Goal: Task Accomplishment & Management: Use online tool/utility

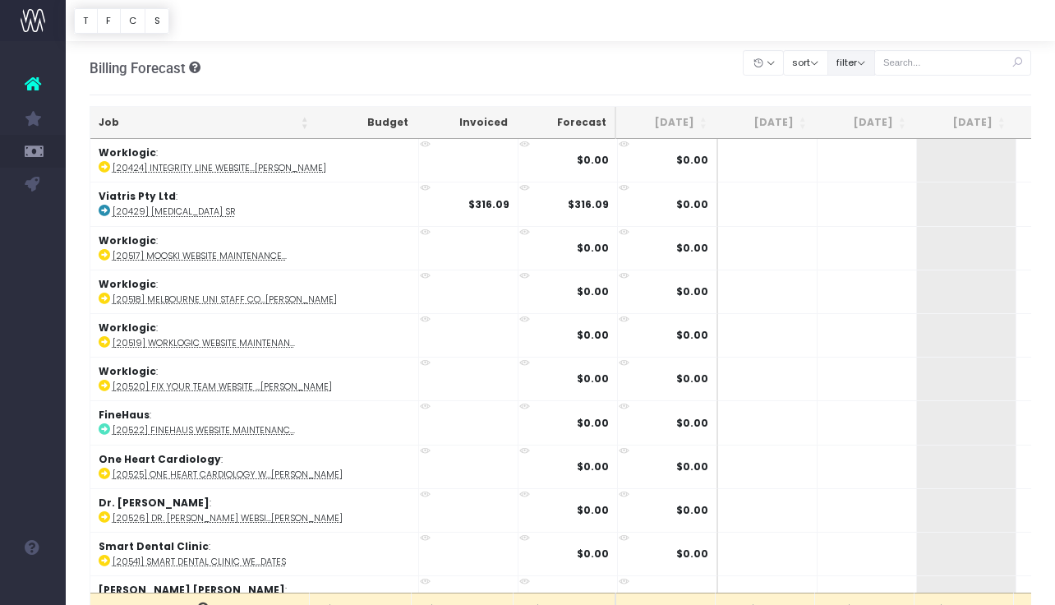
click at [863, 67] on button "filter" at bounding box center [851, 62] width 48 height 25
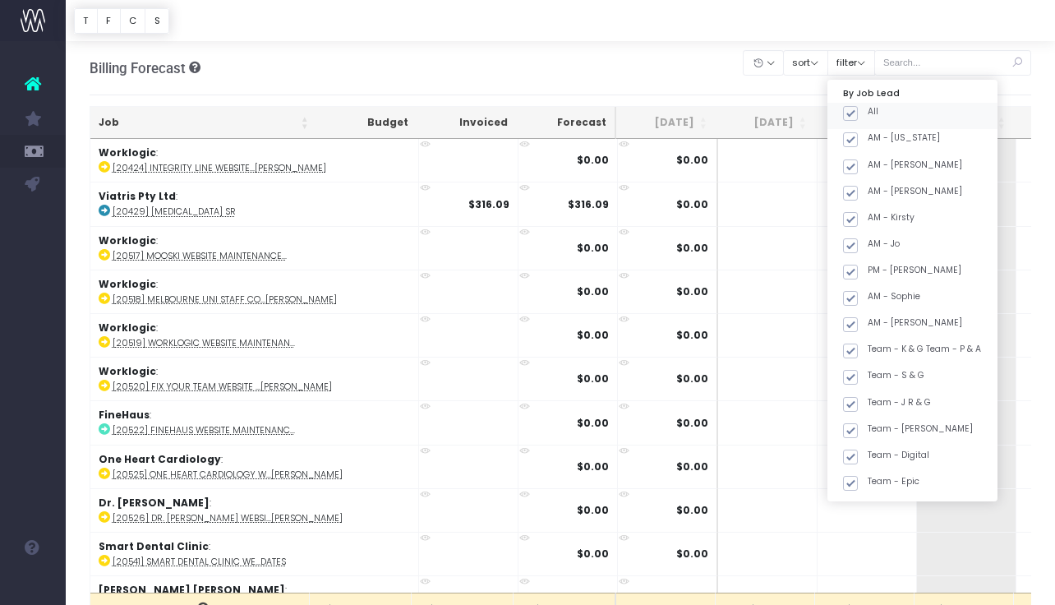
click at [858, 113] on span at bounding box center [850, 113] width 15 height 15
click at [872, 113] on input "All" at bounding box center [872, 110] width 11 height 11
checkbox input "false"
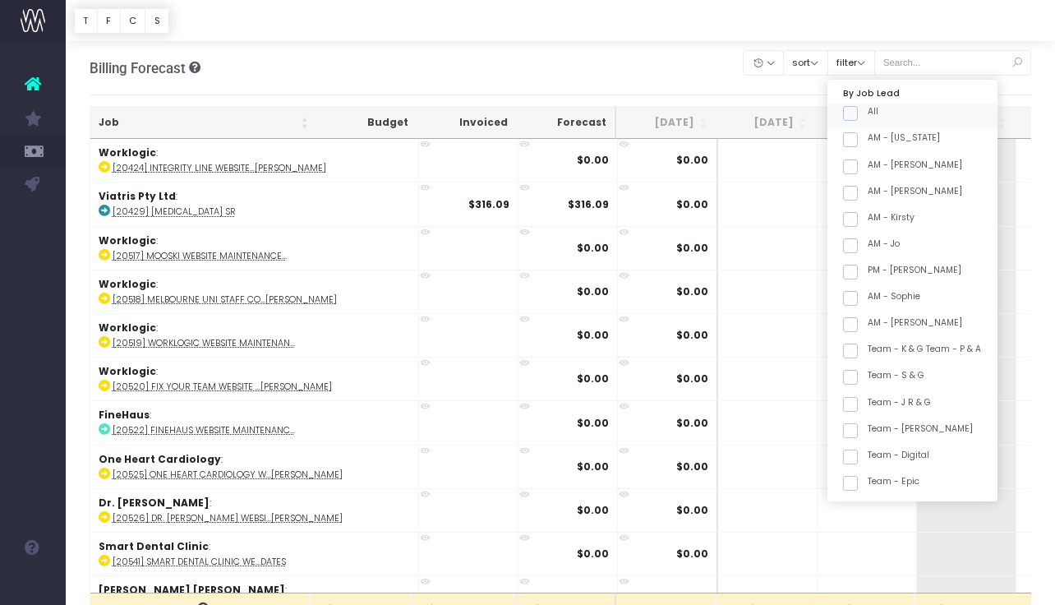
checkbox input "false"
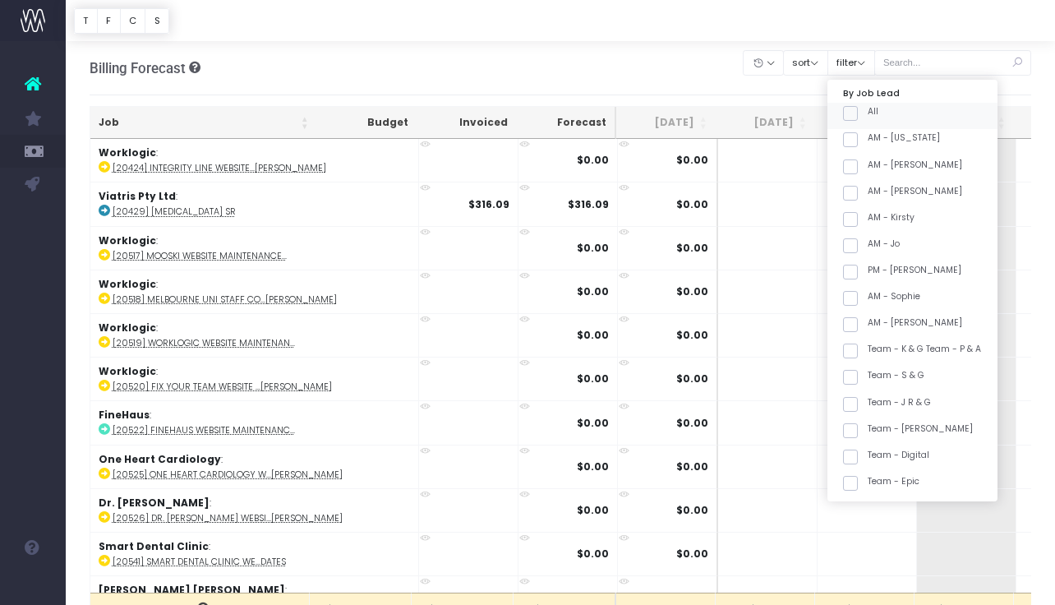
checkbox input "false"
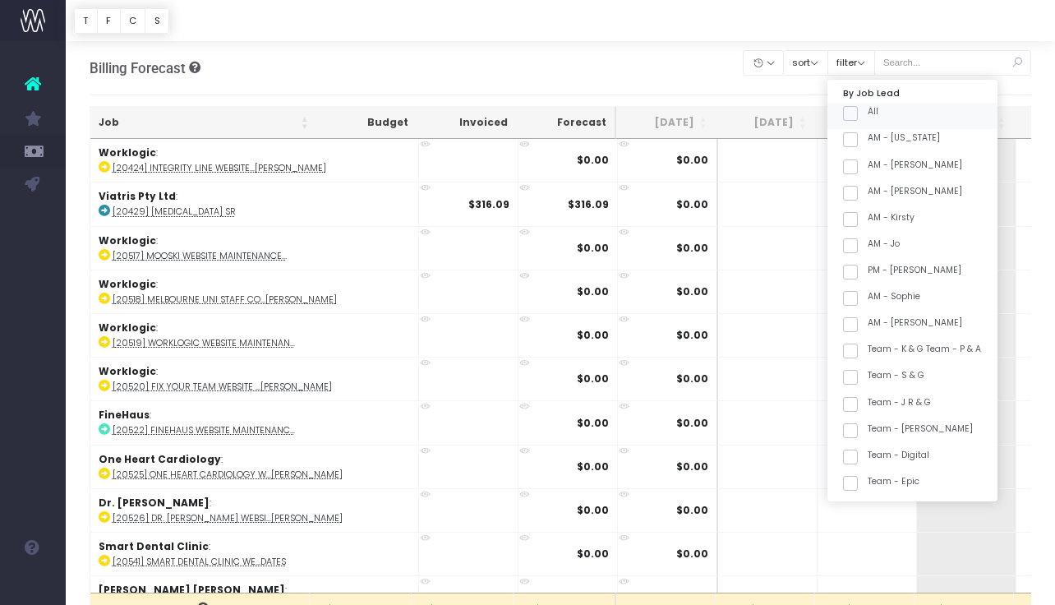
checkbox input "false"
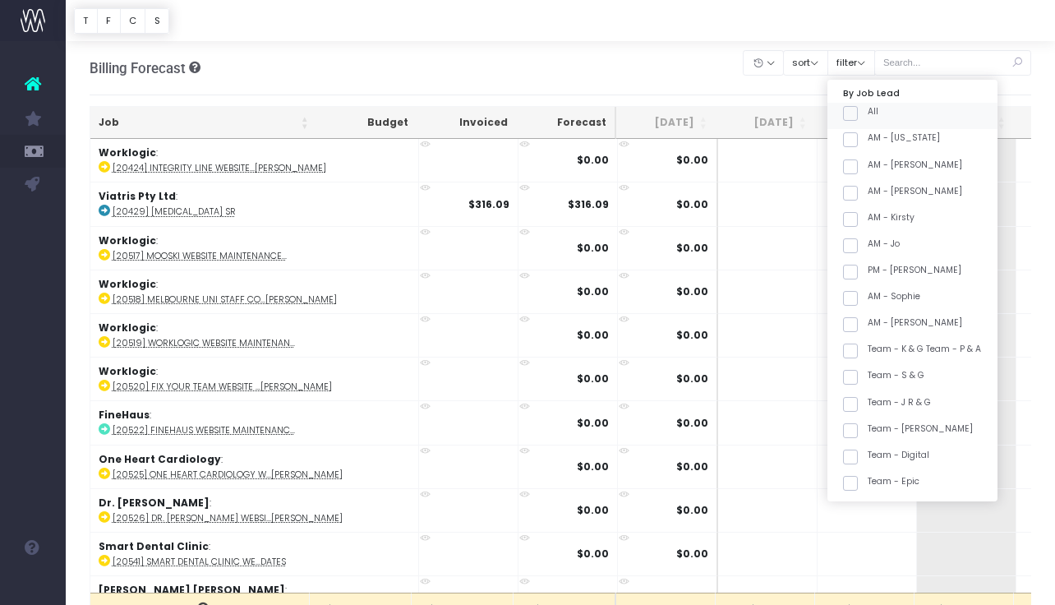
checkbox input "false"
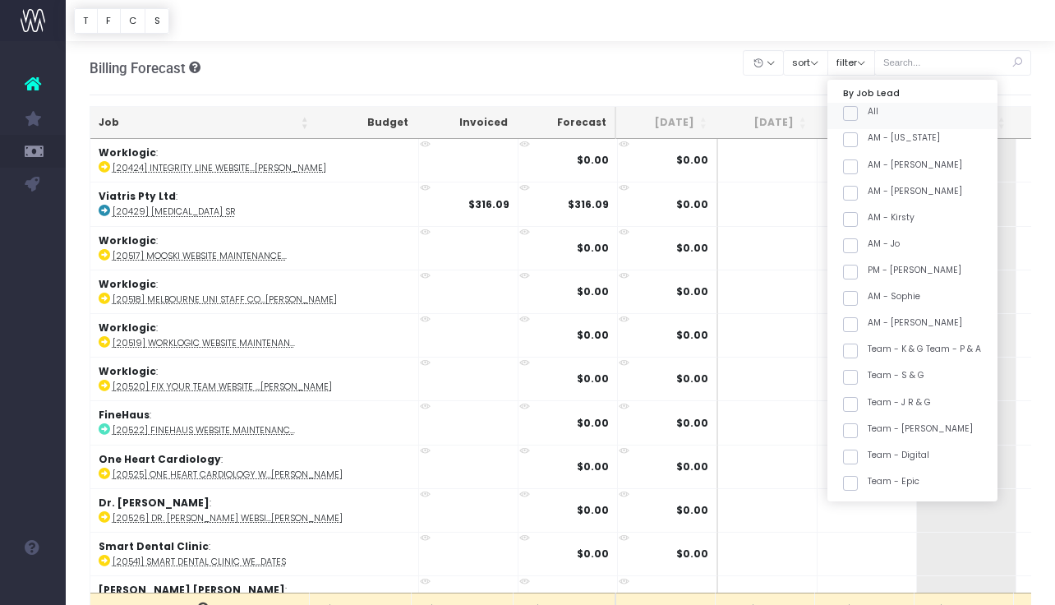
checkbox input "false"
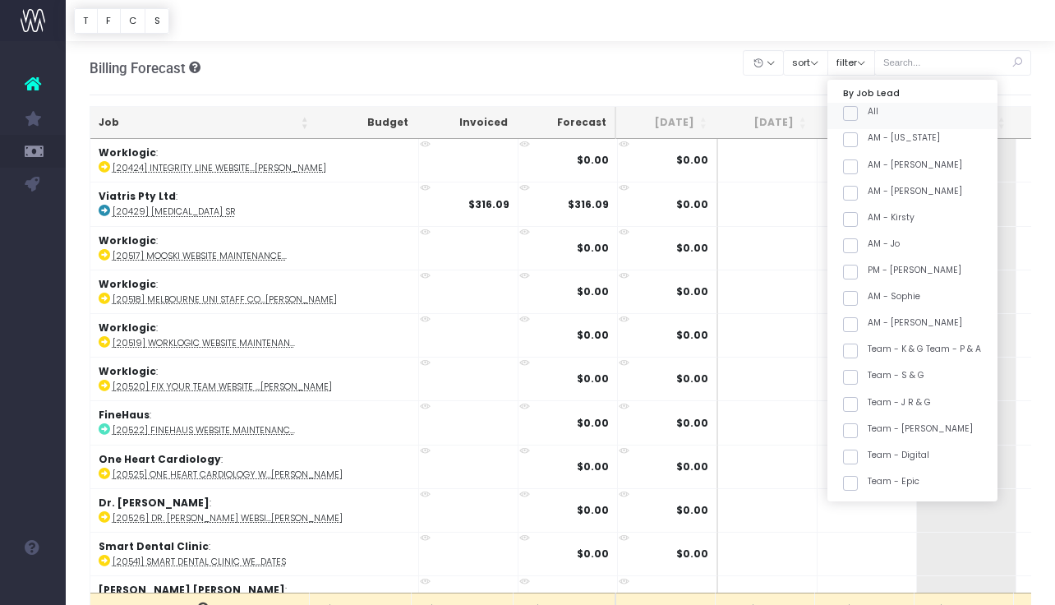
checkbox input "false"
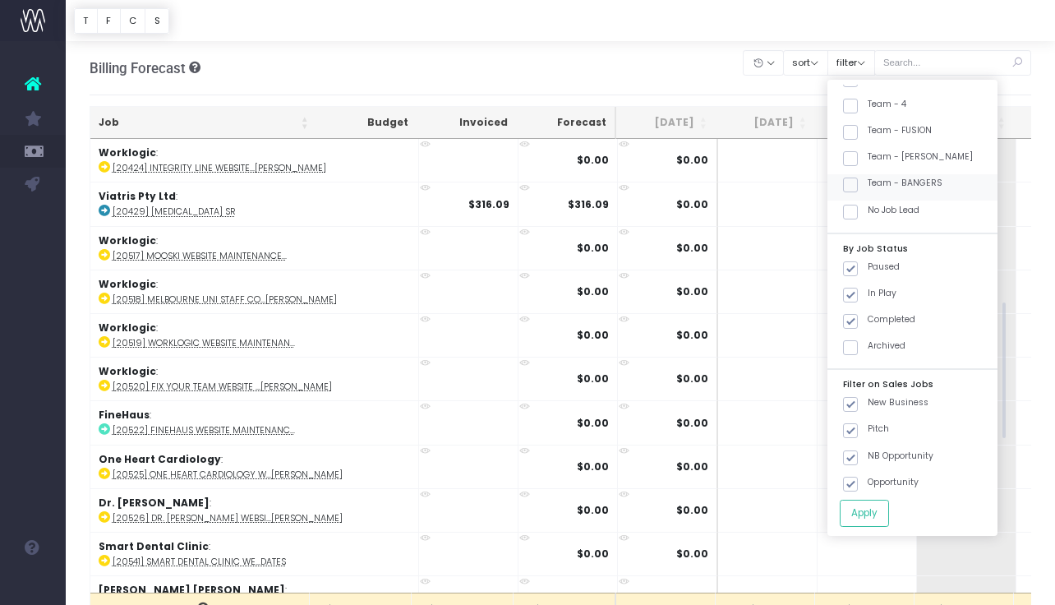
scroll to position [665, 0]
click at [923, 159] on label "Team - [PERSON_NAME]" at bounding box center [908, 158] width 130 height 13
click at [878, 159] on input "Team - [PERSON_NAME]" at bounding box center [872, 157] width 11 height 11
checkbox input "true"
click at [889, 503] on button "Apply" at bounding box center [864, 512] width 49 height 27
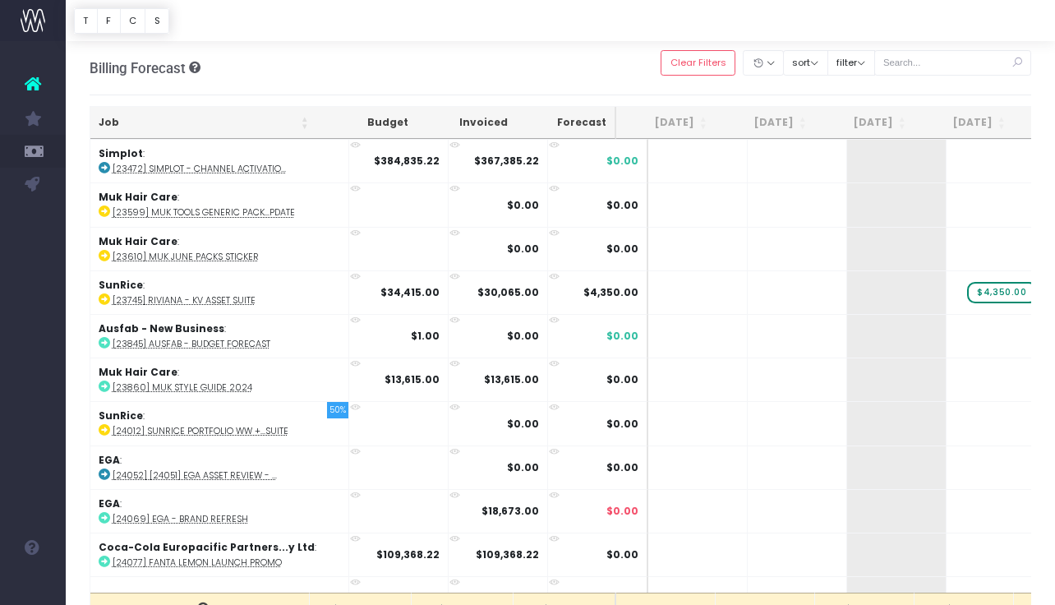
click at [229, 112] on th "Job" at bounding box center [203, 123] width 227 height 32
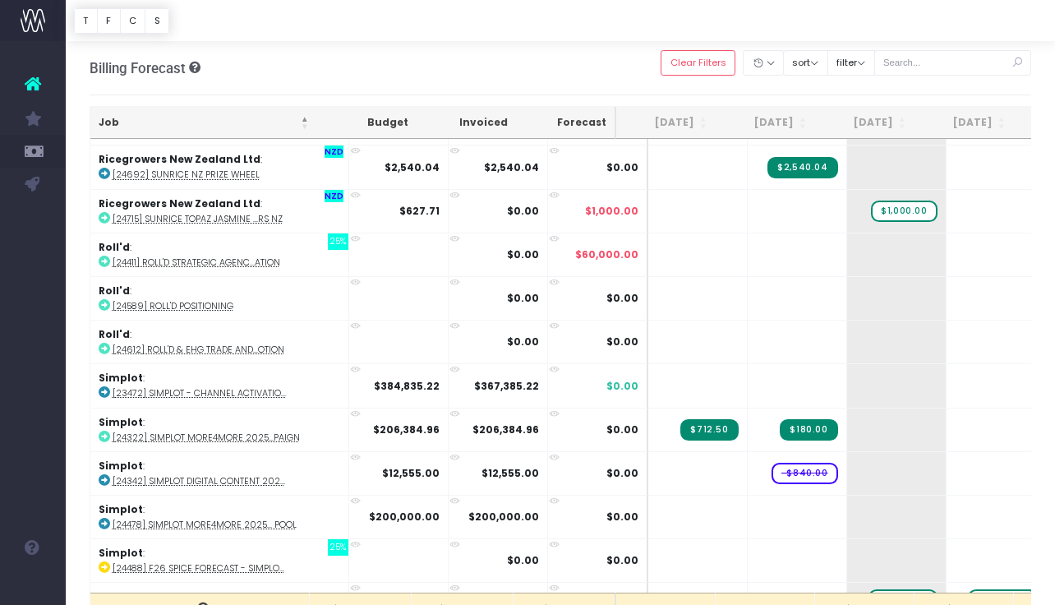
scroll to position [2027, 0]
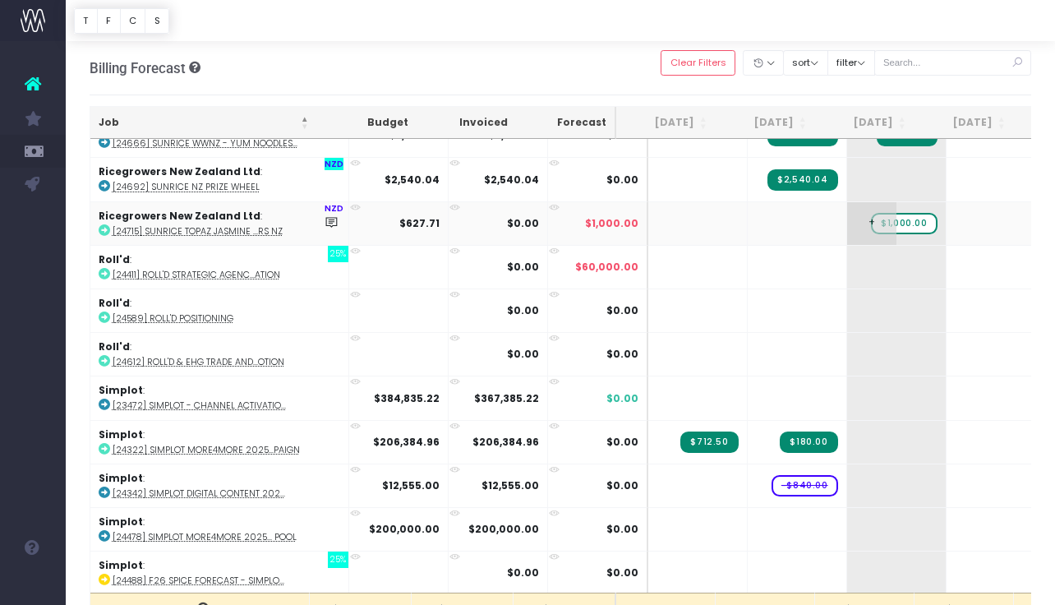
click at [871, 220] on span "$1,000.00" at bounding box center [904, 223] width 66 height 21
click at [230, 226] on abbr "[24715] SunRice Topaz Jasmine ...rs NZ" at bounding box center [198, 231] width 170 height 12
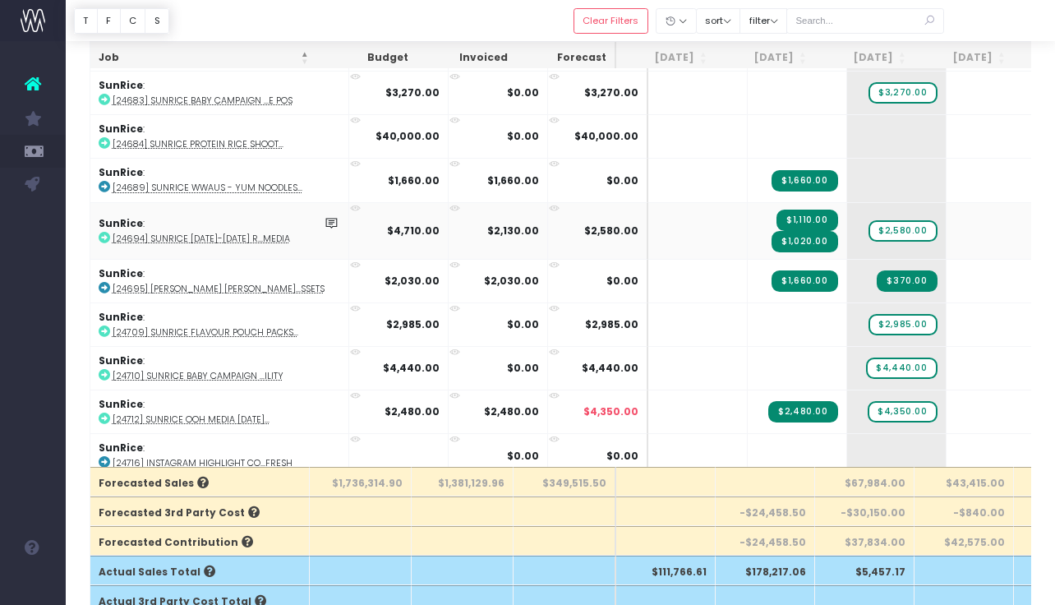
scroll to position [135, 0]
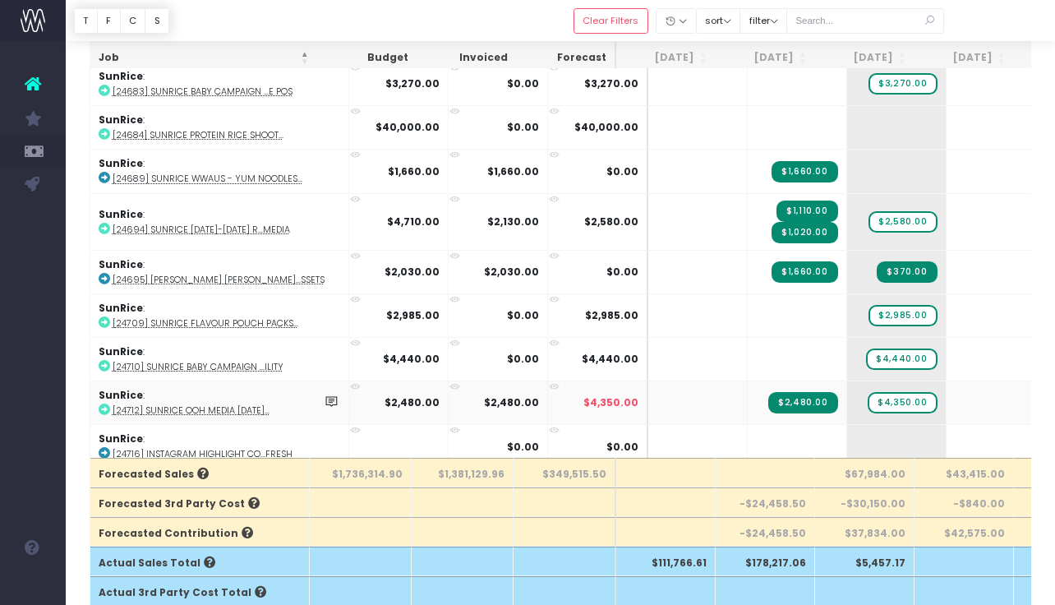
click at [243, 404] on abbr "[24712] SunRice OOH Media [DATE]..." at bounding box center [191, 410] width 157 height 12
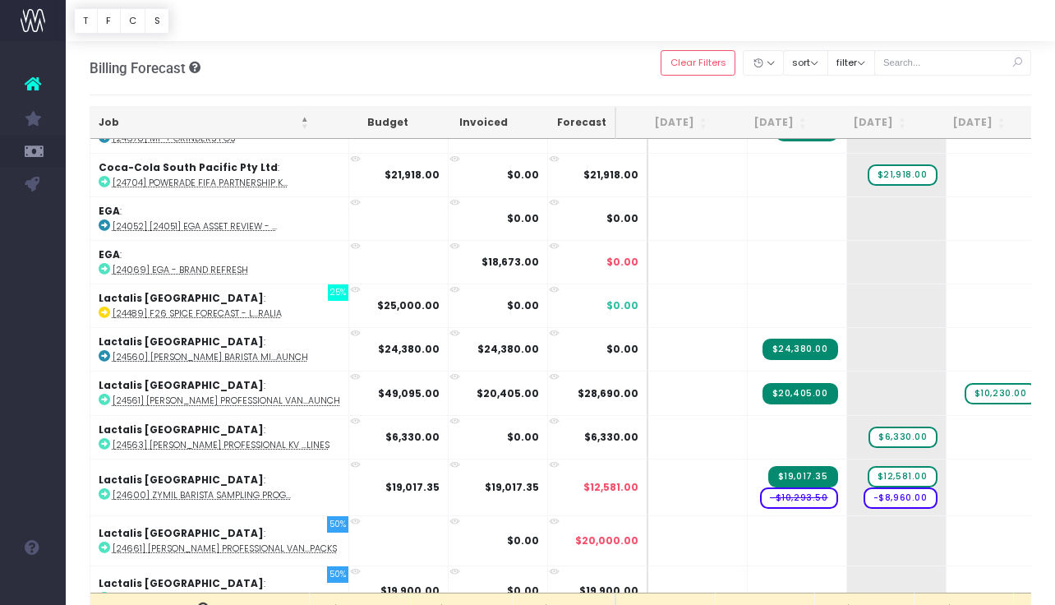
scroll to position [793, 0]
